Goal: Navigation & Orientation: Find specific page/section

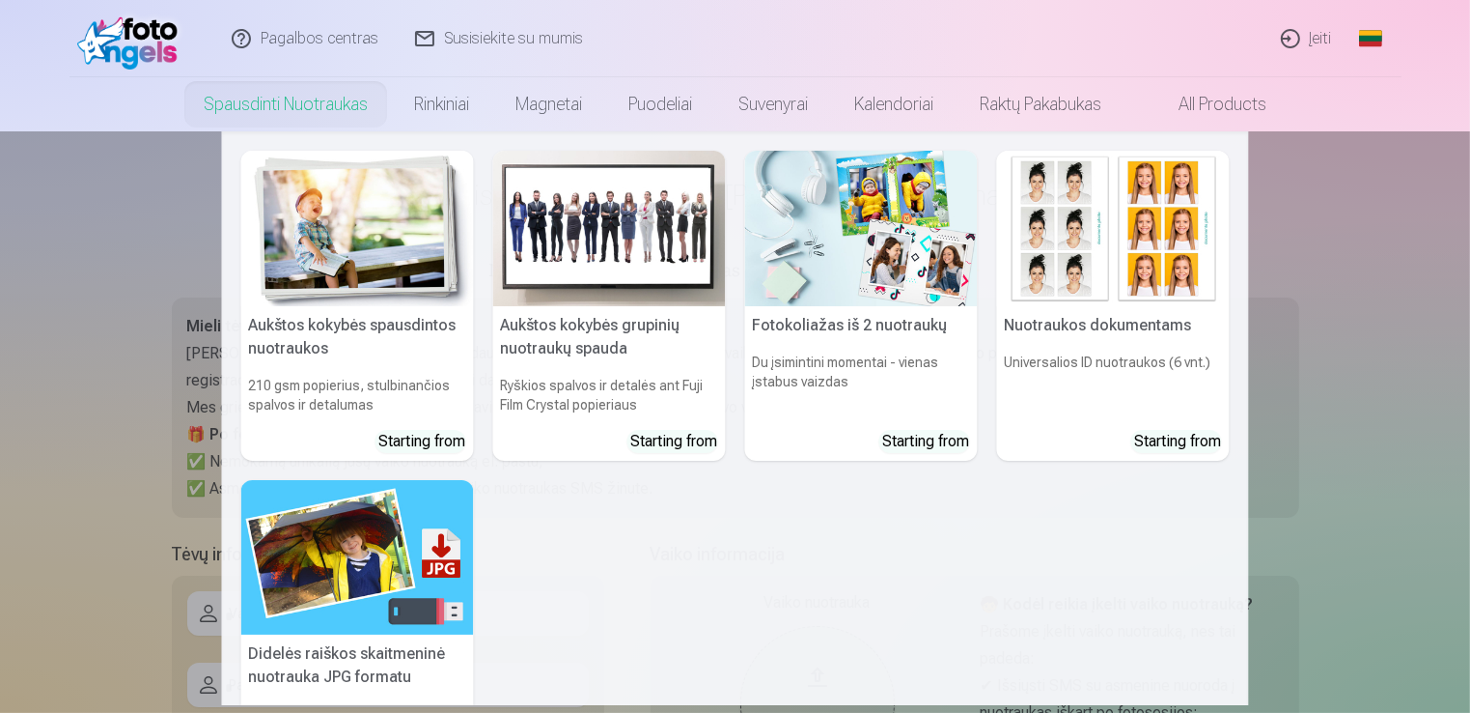
click at [587, 294] on img at bounding box center [609, 228] width 233 height 155
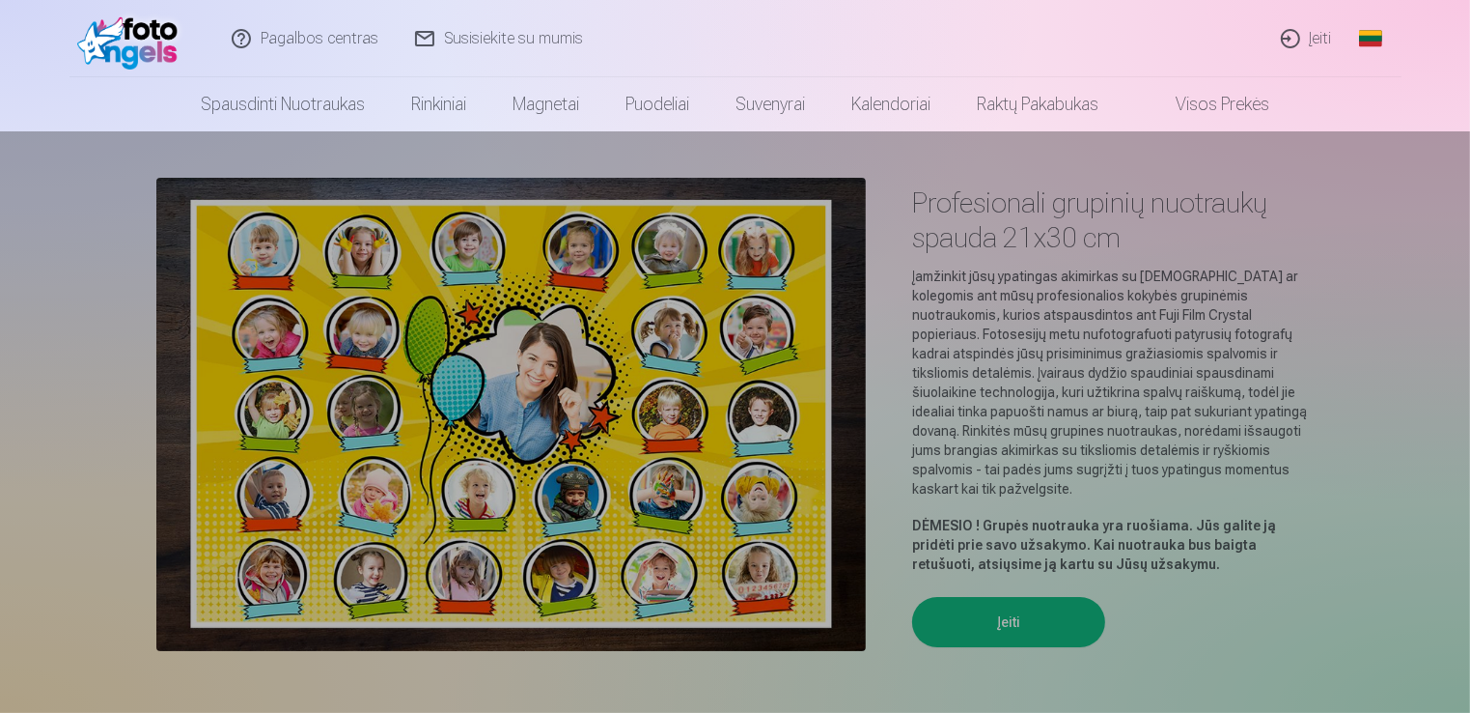
click at [884, 111] on link "Kalendoriai" at bounding box center [891, 104] width 126 height 54
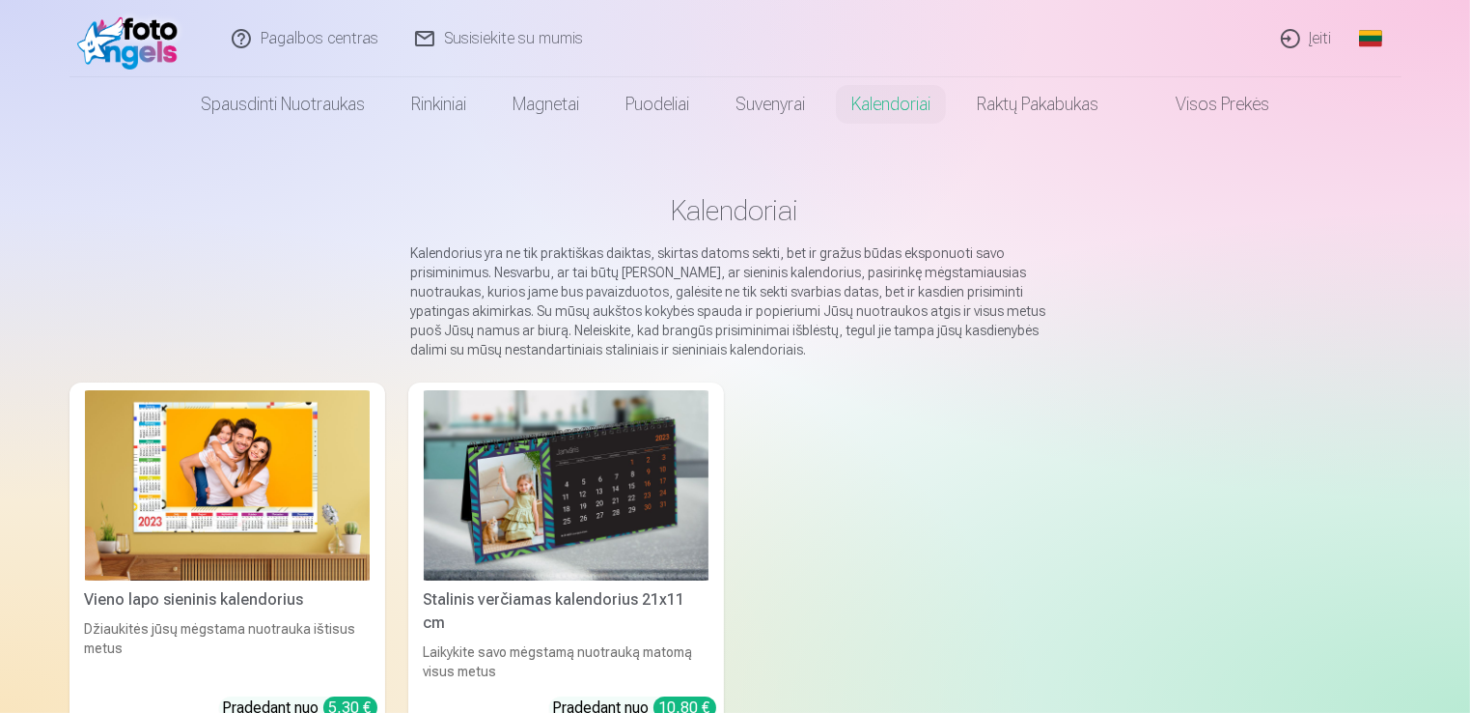
click at [1236, 105] on link "Visos prekės" at bounding box center [1207, 104] width 171 height 54
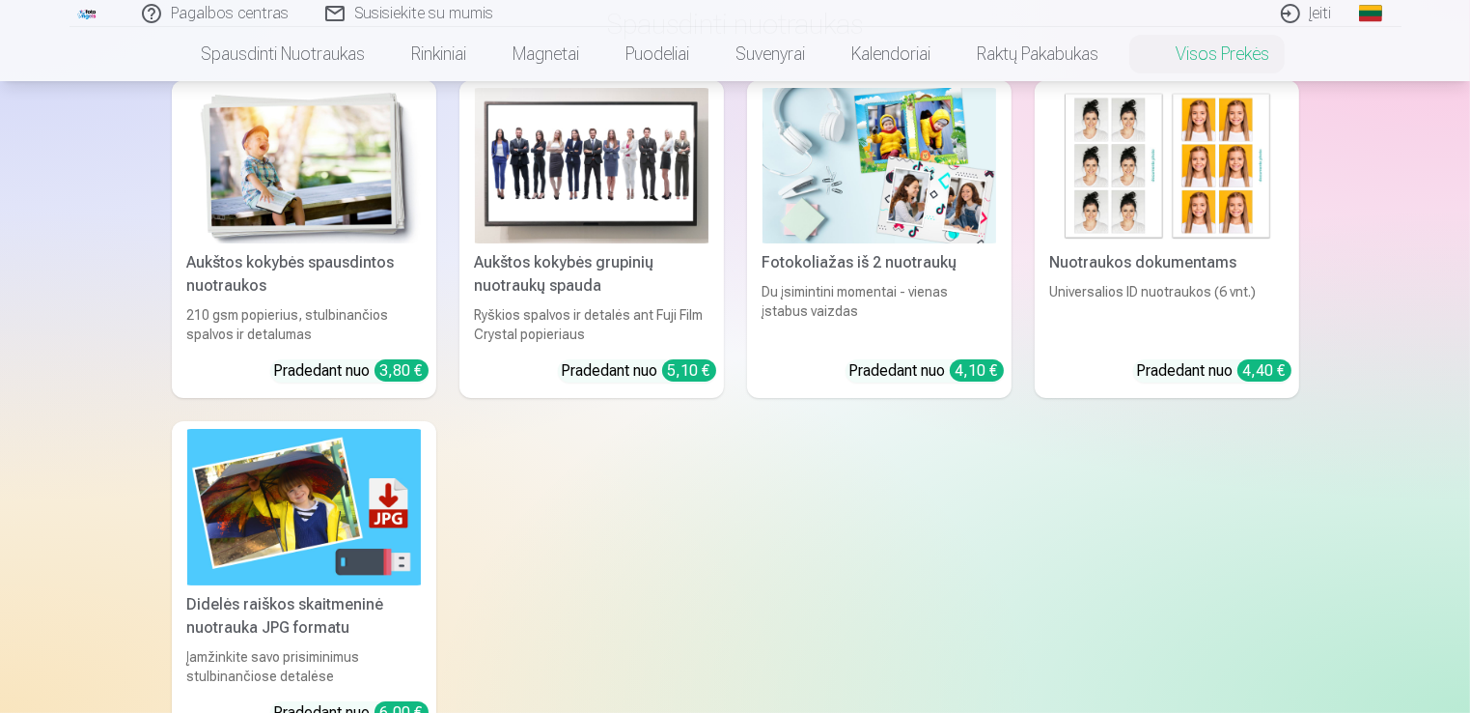
scroll to position [290, 0]
